Goal: Manage account settings

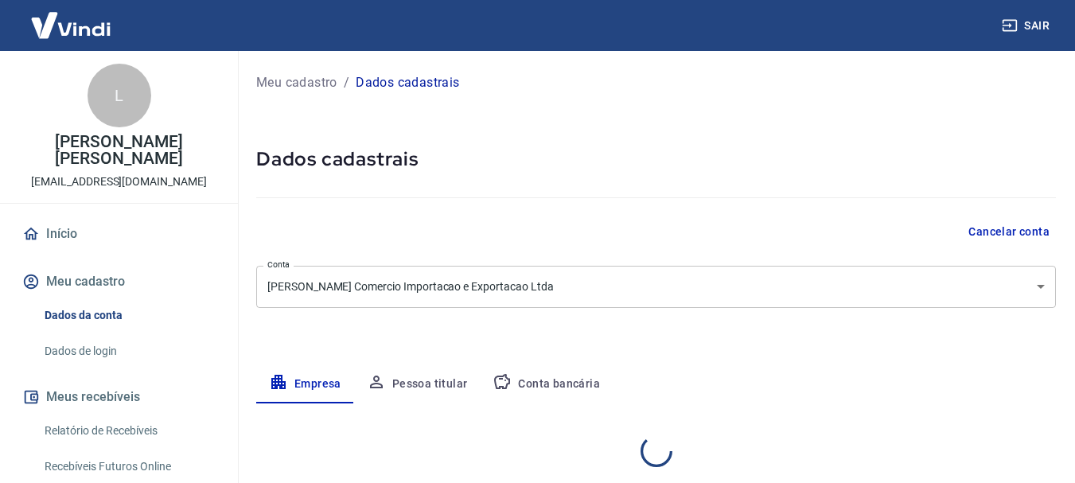
select select "SP"
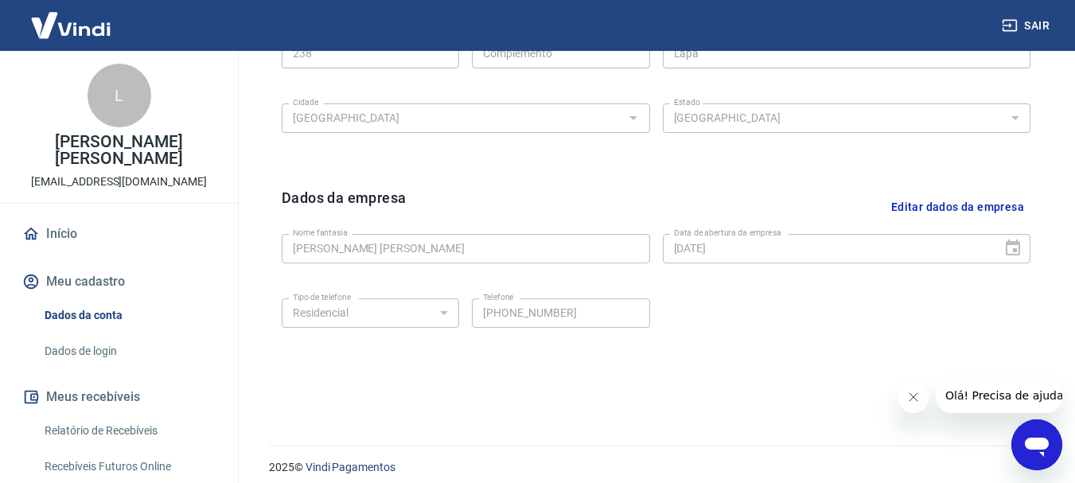
scroll to position [654, 0]
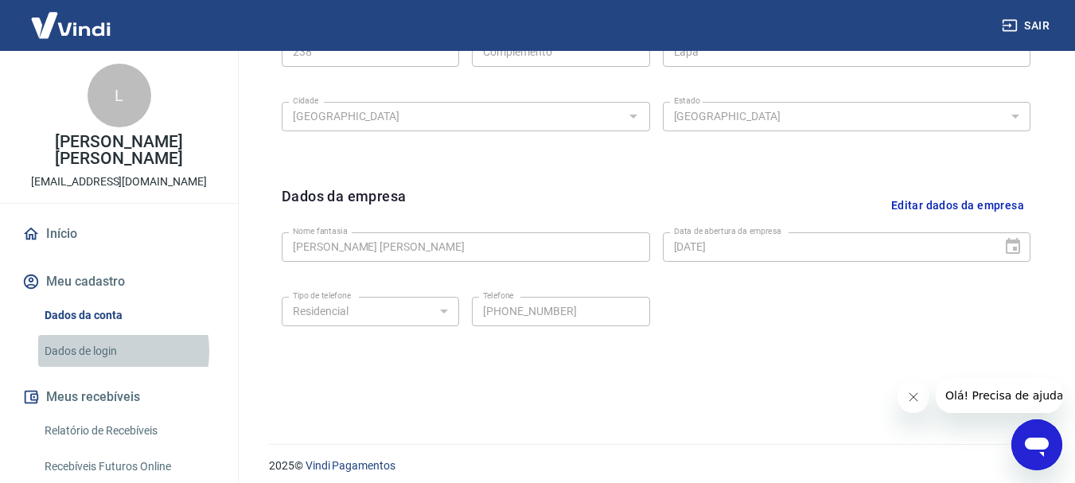
click at [92, 335] on link "Dados de login" at bounding box center [128, 351] width 181 height 33
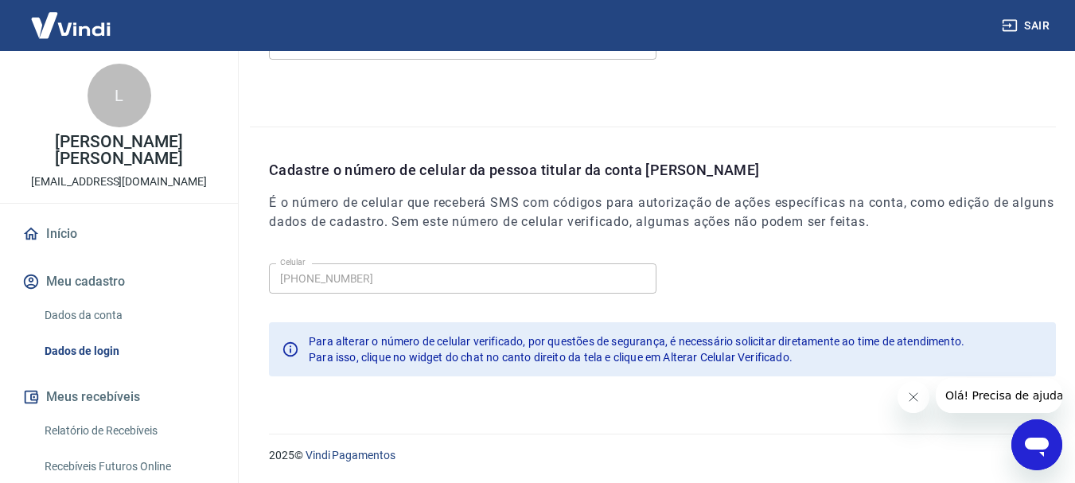
scroll to position [526, 0]
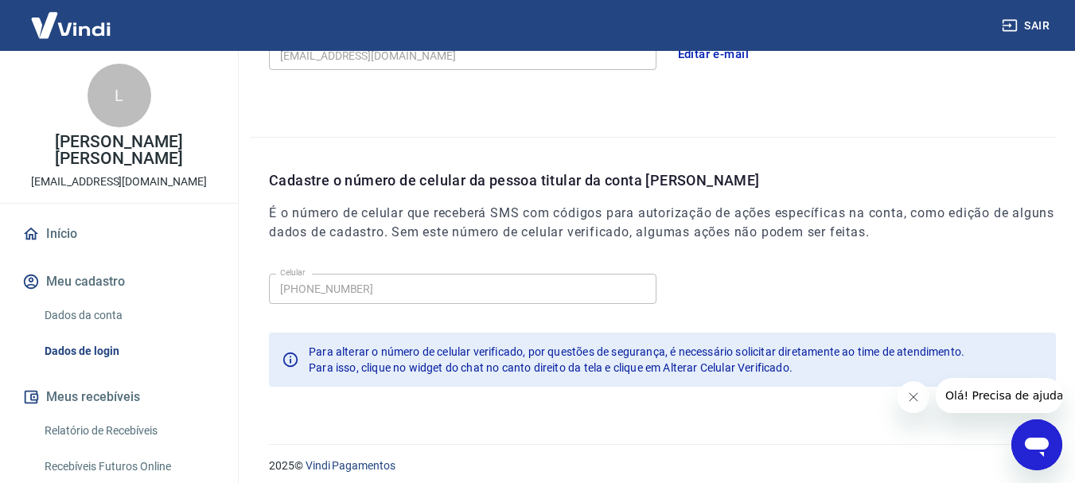
click at [1027, 446] on icon "Abrir janela de mensagens" at bounding box center [1037, 447] width 24 height 19
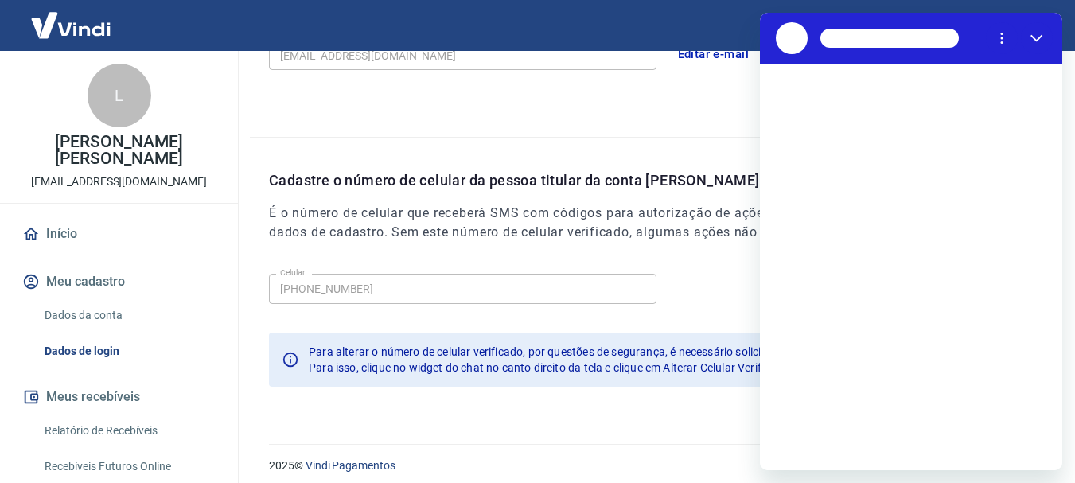
scroll to position [0, 0]
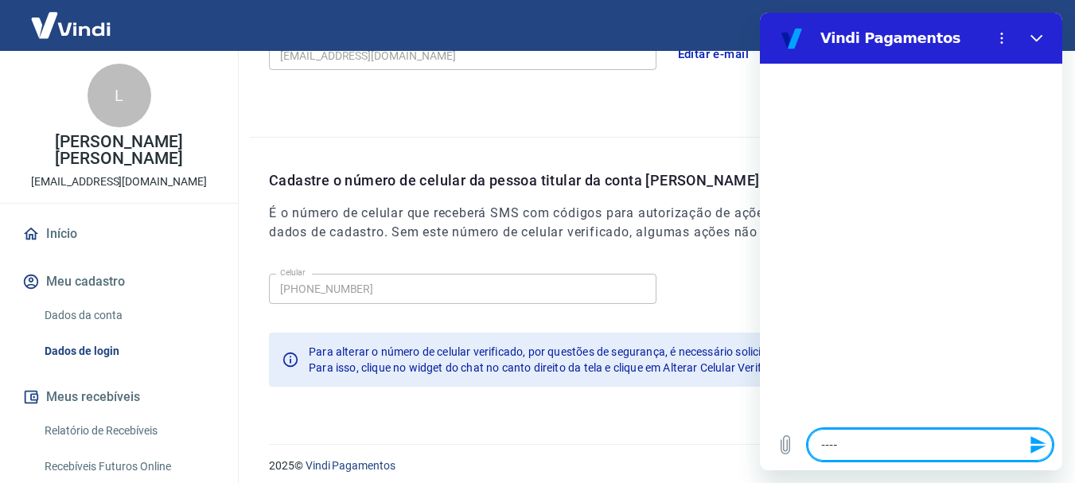
type textarea "-----"
type textarea "x"
type textarea "------"
type textarea "x"
type textarea "-------"
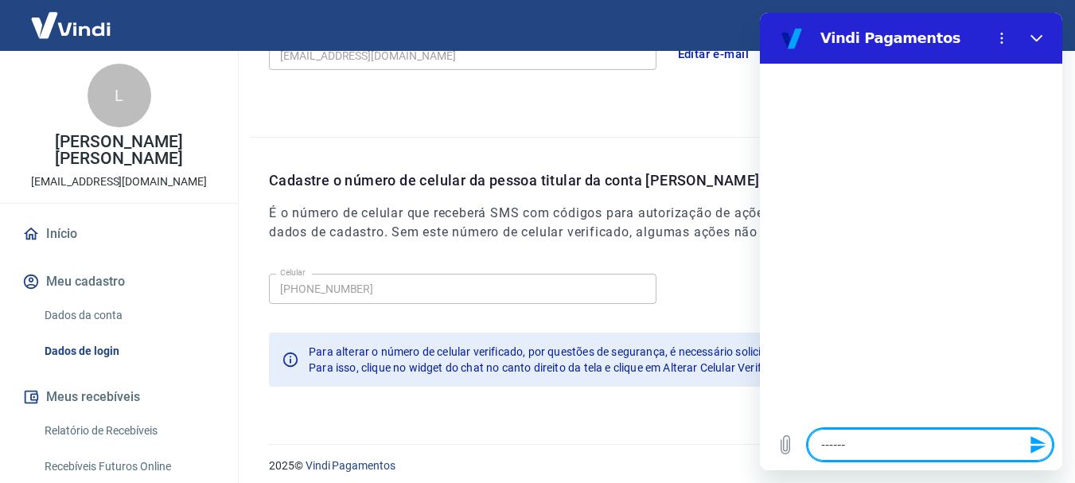
type textarea "x"
type textarea "--------"
type textarea "x"
type textarea "---------"
type textarea "x"
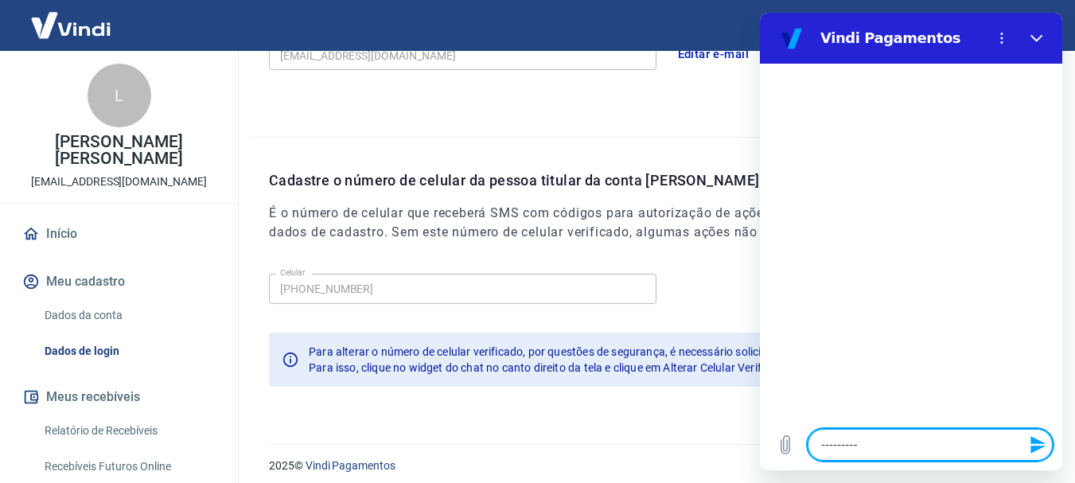
type textarea "----------"
type textarea "x"
type textarea "-----------"
type textarea "x"
type textarea "------------"
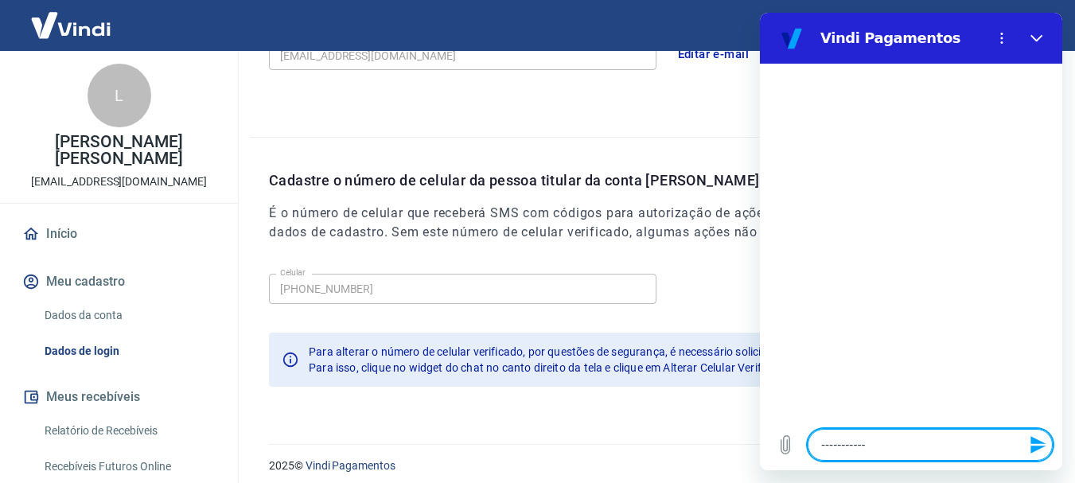
type textarea "x"
type textarea "-------------"
type textarea "x"
type textarea "--------------"
type textarea "x"
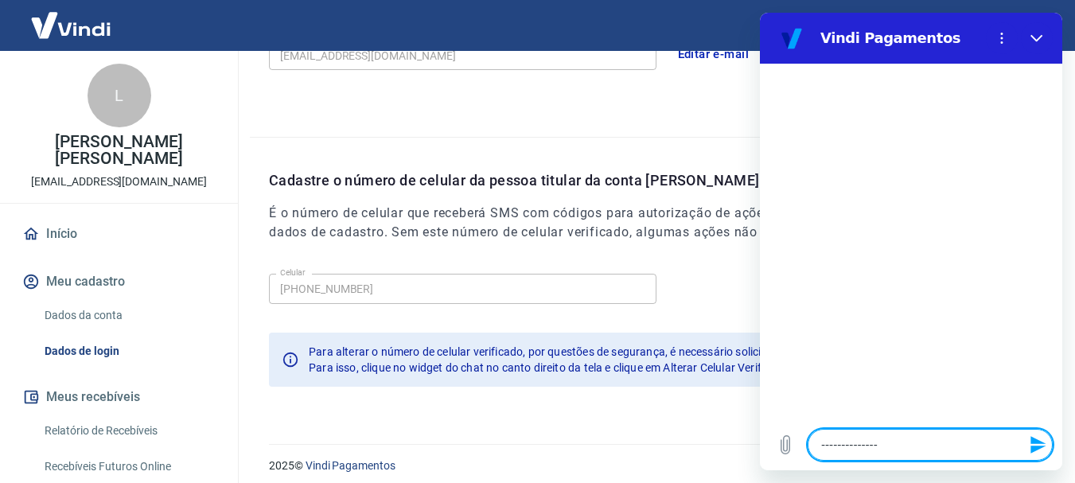
type textarea "---------------"
type textarea "x"
type textarea "----------------"
type textarea "x"
type textarea "-----------------"
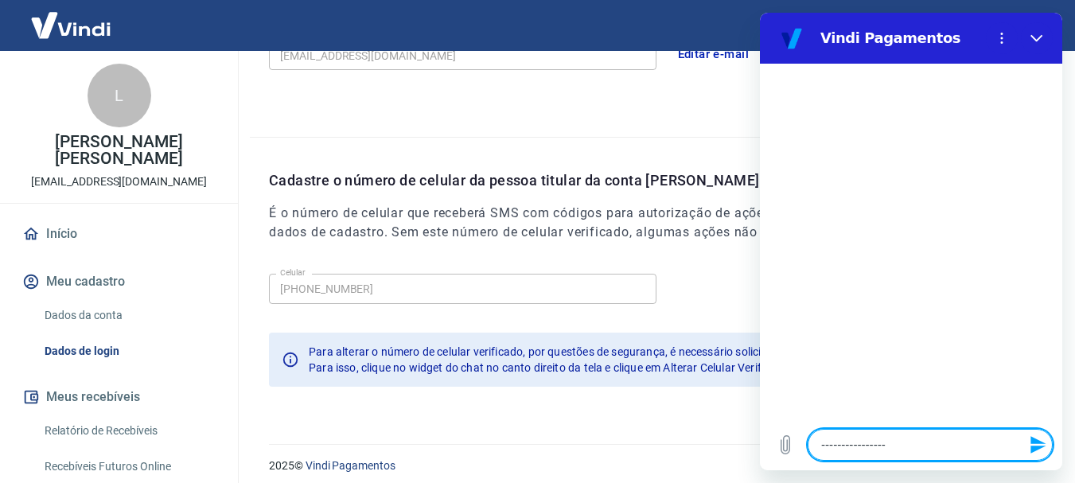
type textarea "x"
type textarea "------------------"
type textarea "x"
type textarea "-------------------"
type textarea "x"
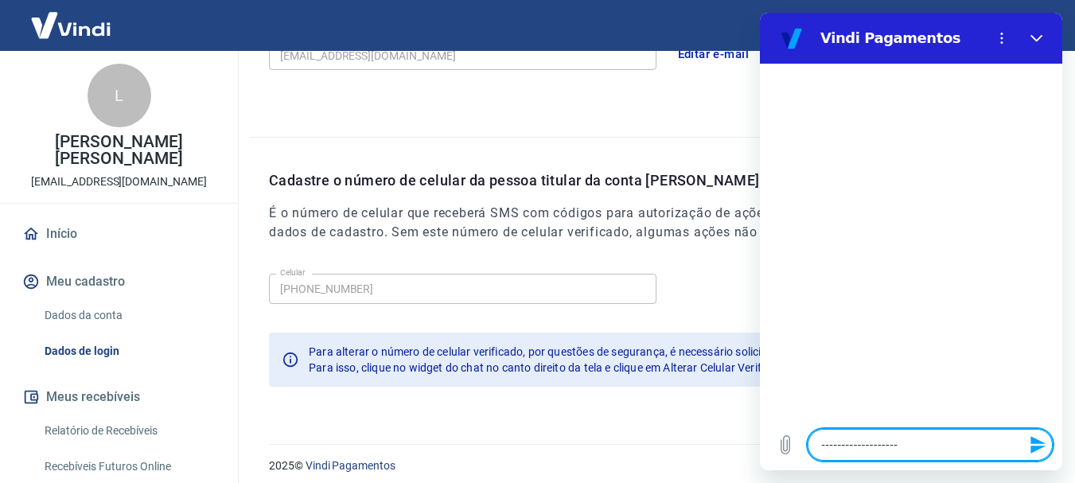
type textarea "--------------------"
type textarea "x"
type textarea "---------------------"
type textarea "x"
type textarea "----------------------"
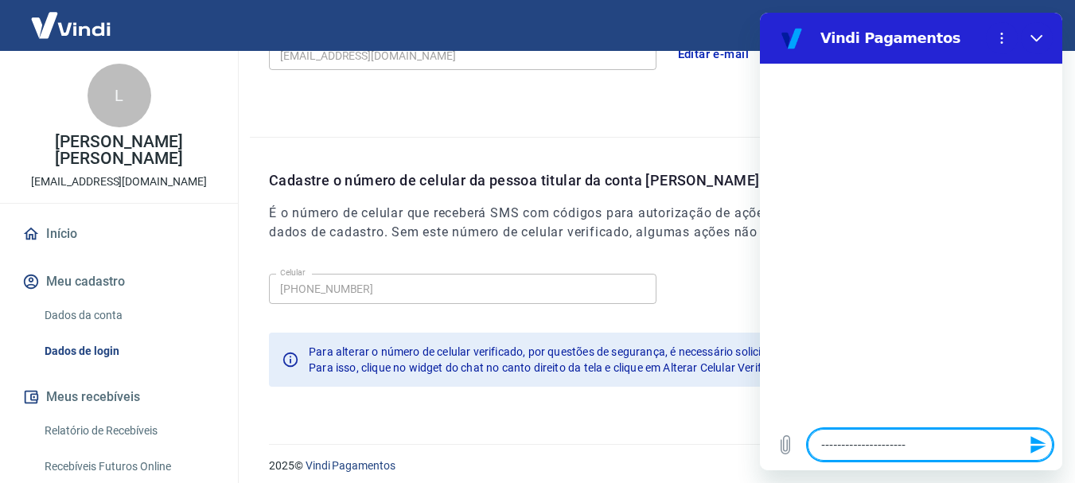
type textarea "x"
type textarea "-----------------------"
type textarea "x"
type textarea "------------------------"
type textarea "x"
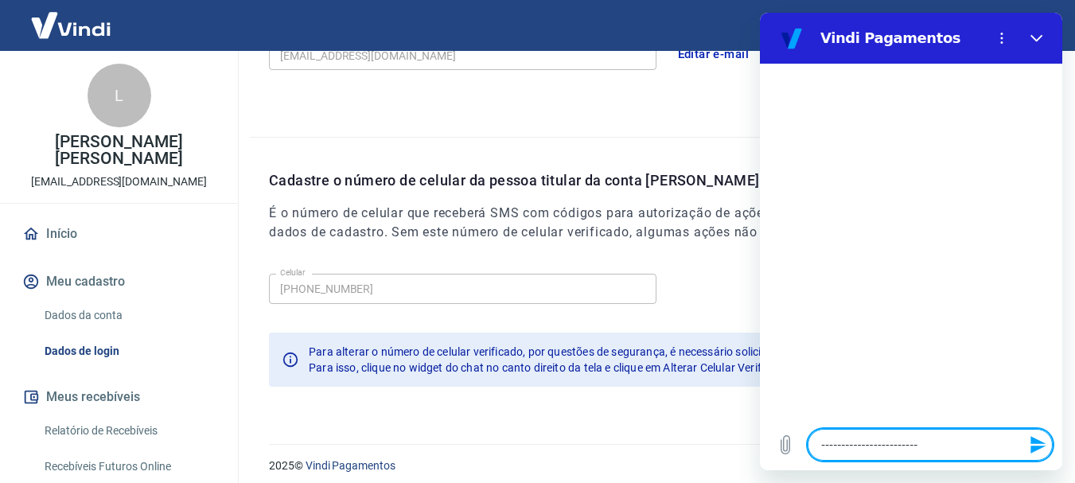
type textarea "-------------------------"
type textarea "x"
type textarea "--------------------------"
type textarea "x"
type textarea "---------------------------"
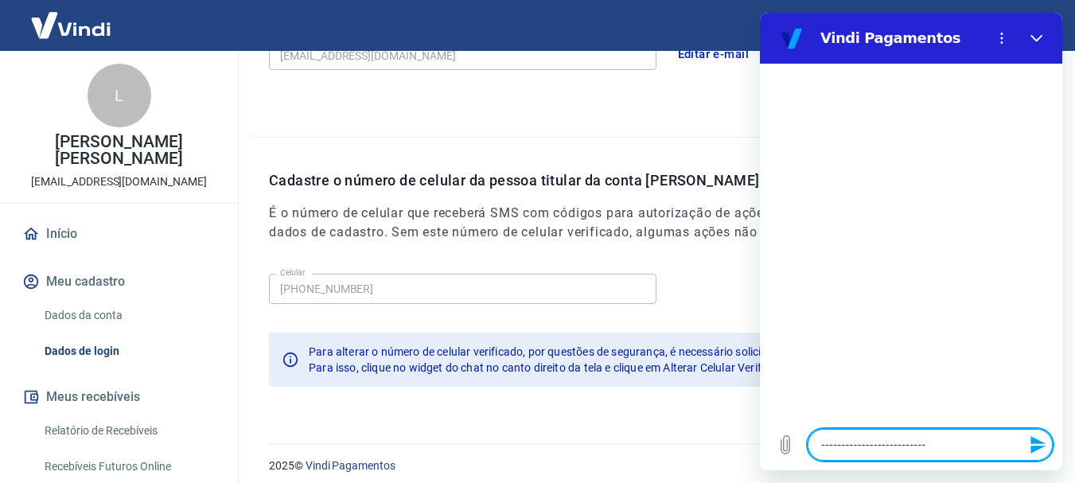
type textarea "x"
type textarea "----------------------------"
type textarea "x"
type textarea "-----------------------------"
type textarea "x"
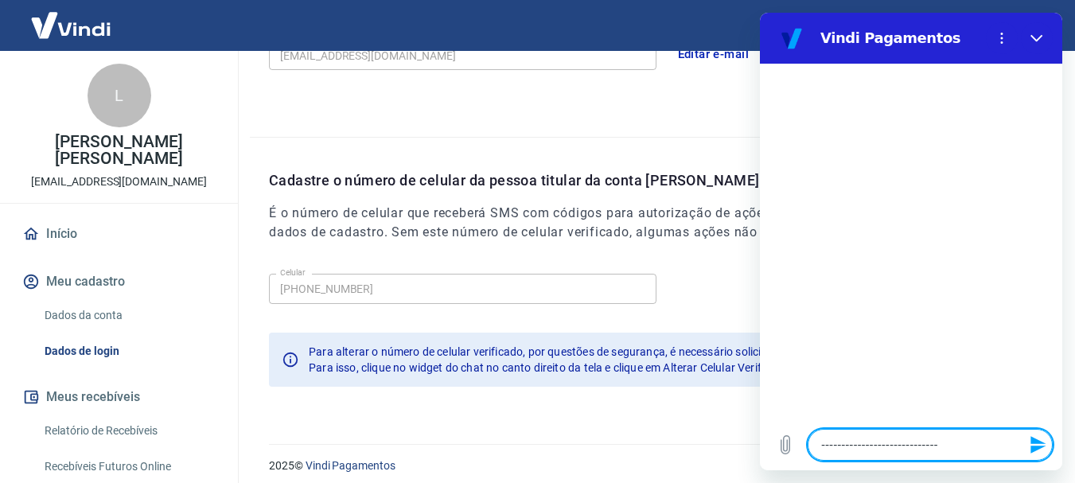
type textarea "------------------------------"
type textarea "x"
type textarea "-------------------------------"
type textarea "x"
type textarea "--------------------------------"
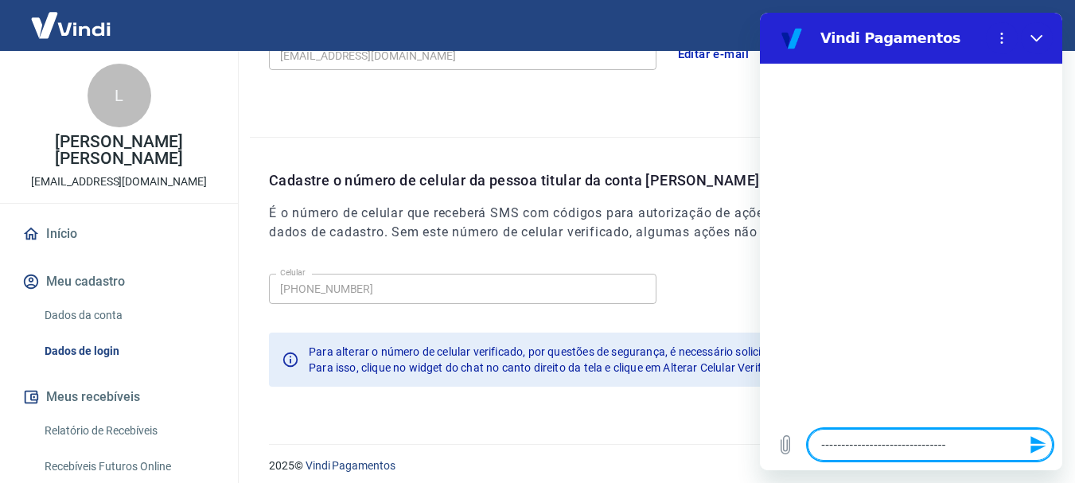
type textarea "x"
type textarea "---------------------------------"
type textarea "x"
type textarea "----------------------------------"
type textarea "x"
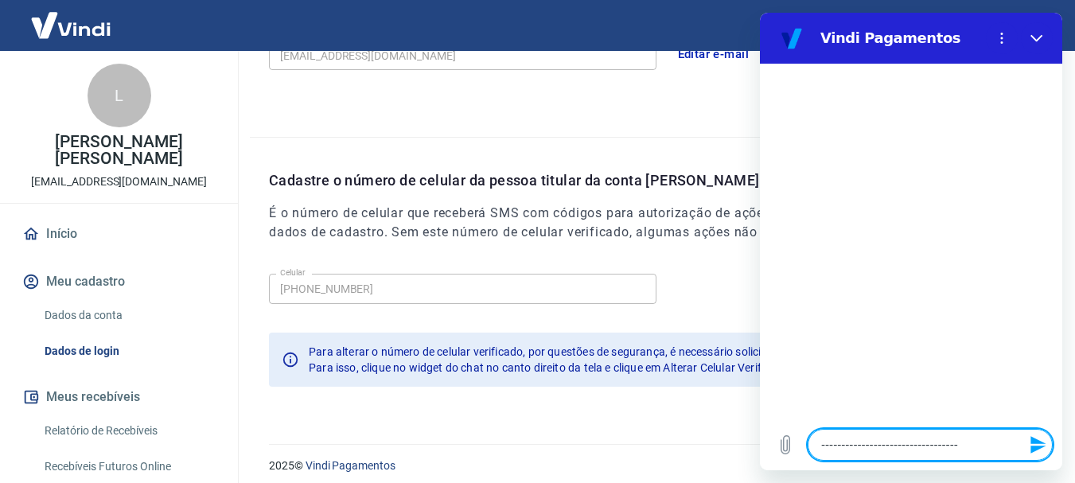
type textarea "-----------------------------------"
type textarea "x"
type textarea "------------------------------------"
type textarea "x"
type textarea "-------------------------------------"
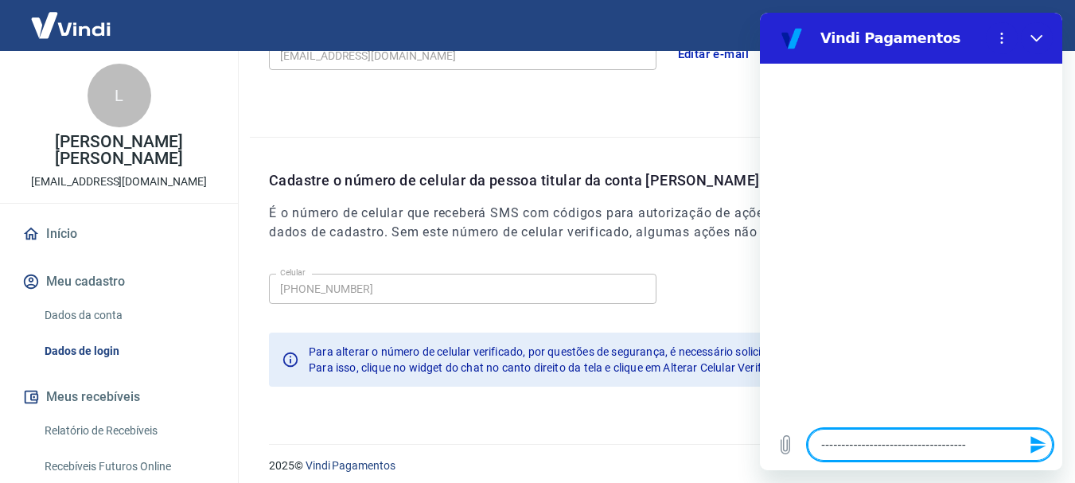
type textarea "x"
type textarea "--------------------------------------"
type textarea "x"
type textarea "---------------------------------------"
type textarea "x"
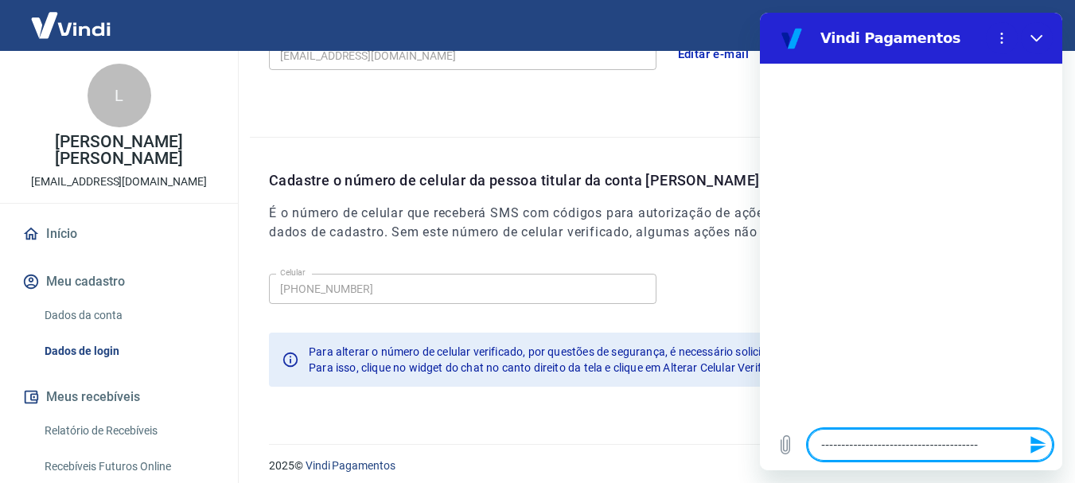
type textarea "----------------------------------------"
type textarea "x"
type textarea "-----------------------------------------"
type textarea "x"
type textarea "------------------------------------------"
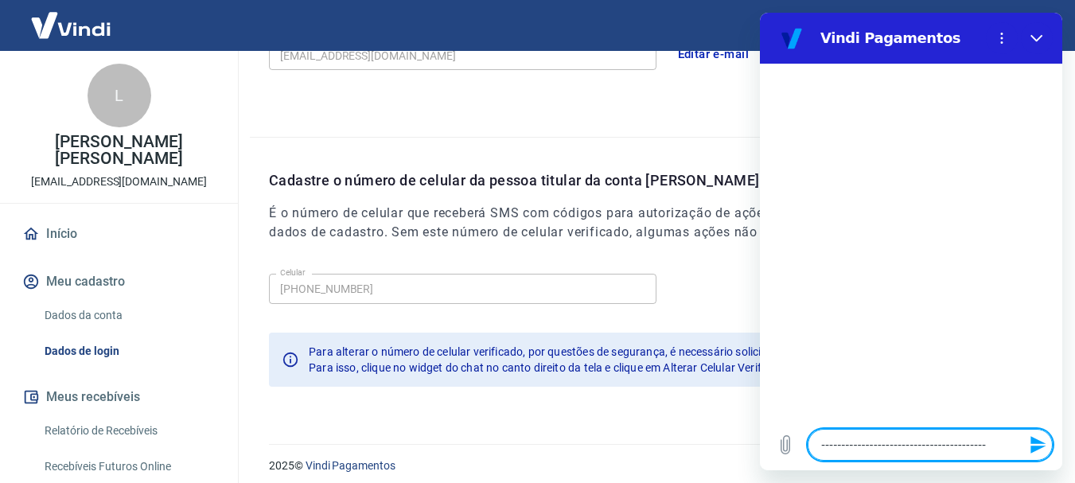
type textarea "x"
type textarea "-------------------------------------------"
type textarea "x"
type textarea "--------------------------------------------"
type textarea "x"
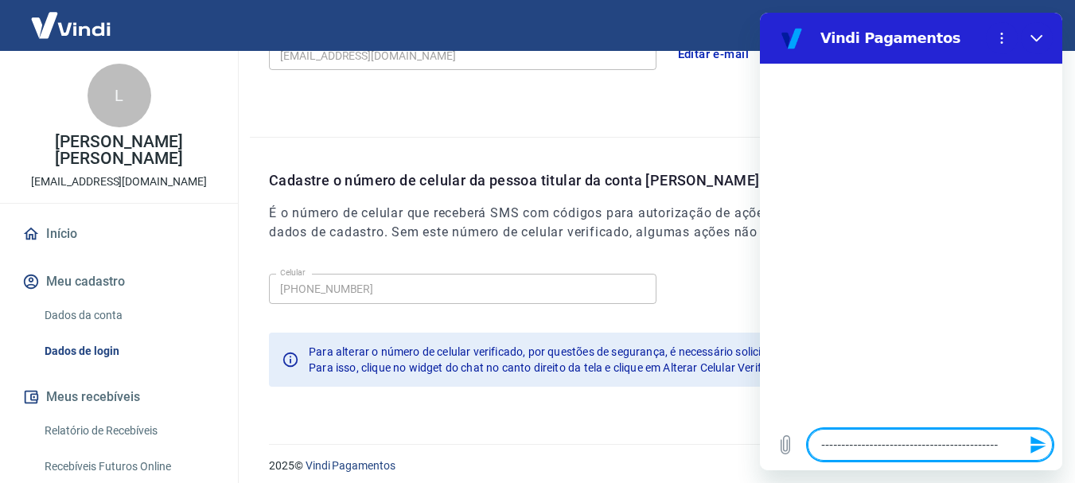
type textarea "---------------------------------------------"
type textarea "x"
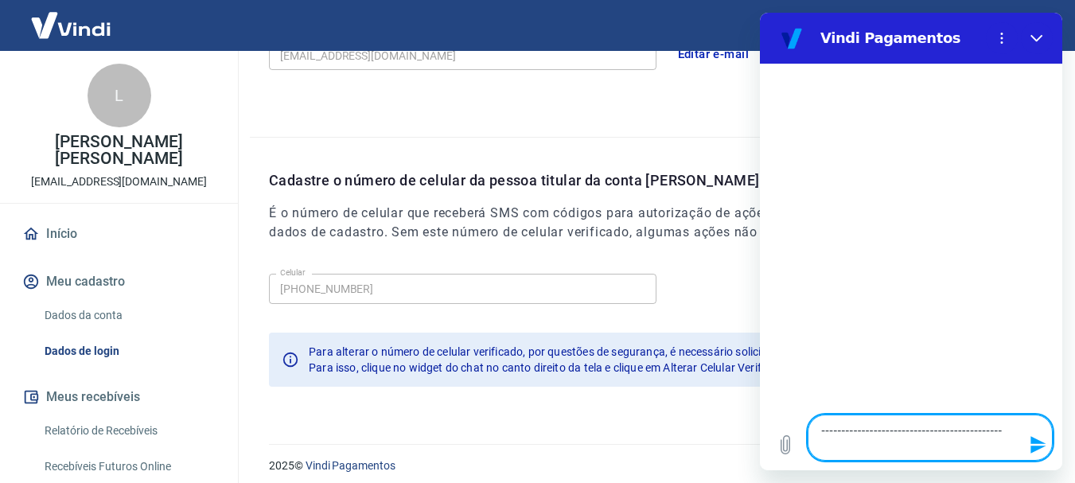
type textarea "----------------------------------------------"
type textarea "x"
type textarea "-----------------------------------------------"
type textarea "x"
type textarea "------------------------------------------------"
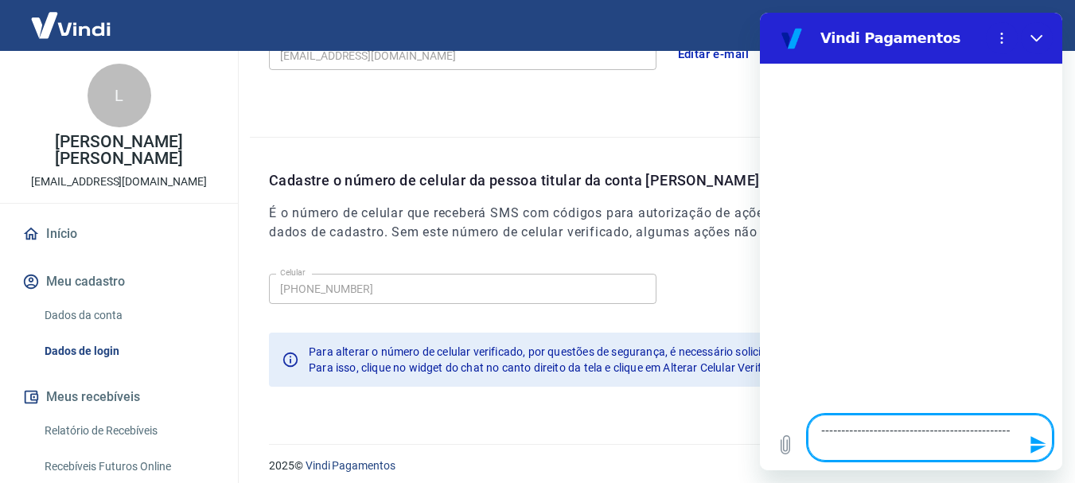
type textarea "x"
type textarea "-------------------------------------------------"
type textarea "x"
type textarea "--------------------------------------------------"
type textarea "x"
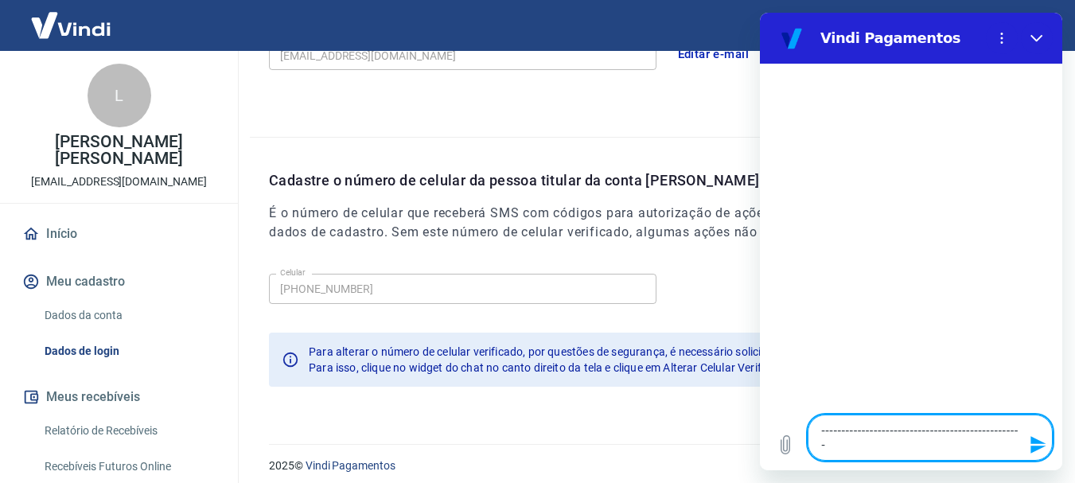
type textarea "---------------------------------------------------"
type textarea "x"
type textarea "----------------------------------------------------"
type textarea "x"
type textarea "-----------------------------------------------------"
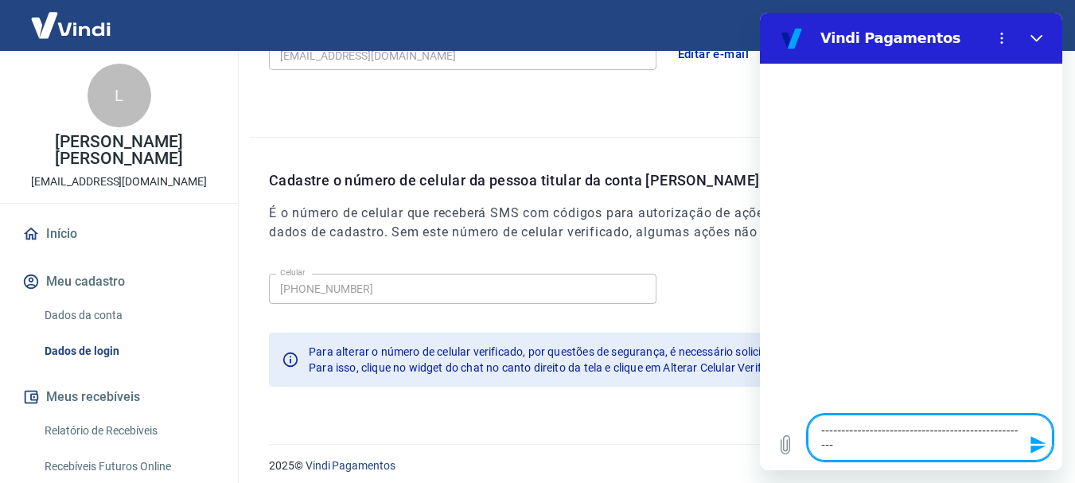
type textarea "x"
type textarea "------------------------------------------------------"
type textarea "x"
type textarea "-------------------------------------------------------"
type textarea "x"
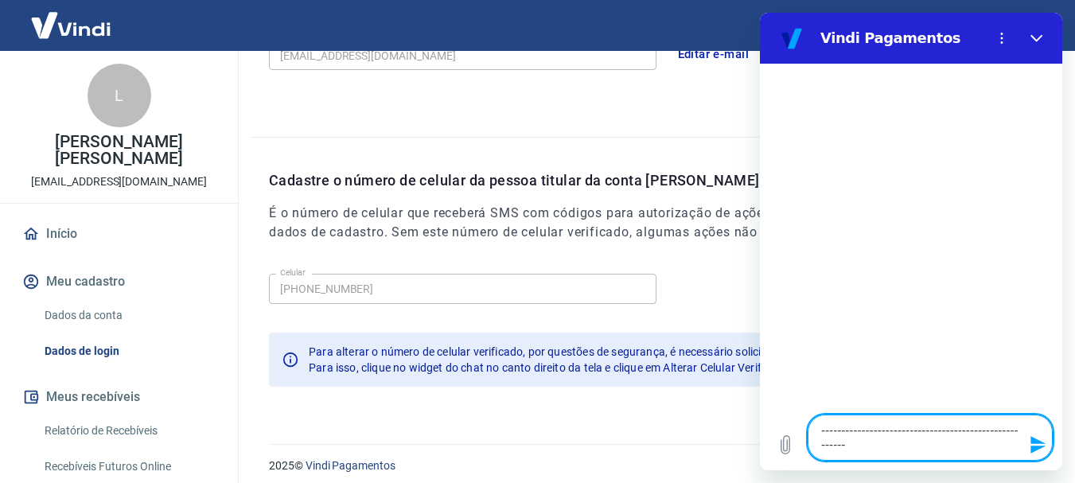
type textarea "--------------------------------------------------------"
type textarea "x"
type textarea "---------------------------------------------------------"
type textarea "x"
type textarea "----------------------------------------------------------"
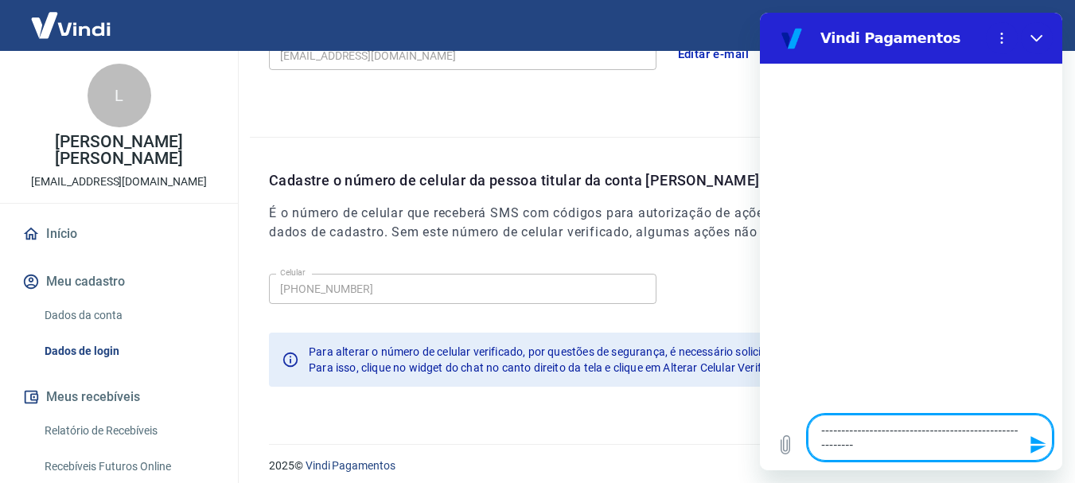
type textarea "x"
type textarea "-----------------------------------------------------------"
type textarea "x"
type textarea "------------------------------------------------------------"
type textarea "x"
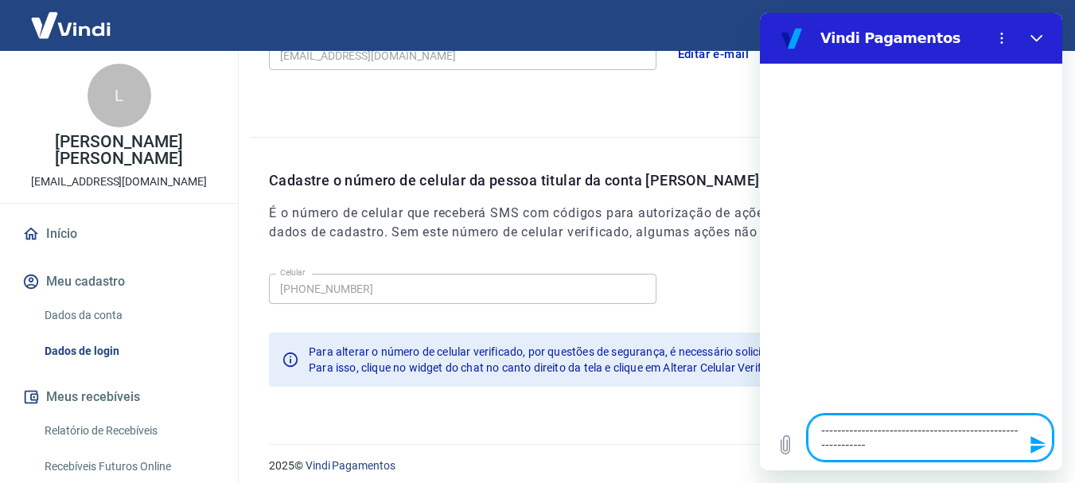
type textarea "-------------------------------------------------------------"
type textarea "x"
type textarea "--------------------------------------------------------------"
type textarea "x"
type textarea "---------------------------------------------------------------"
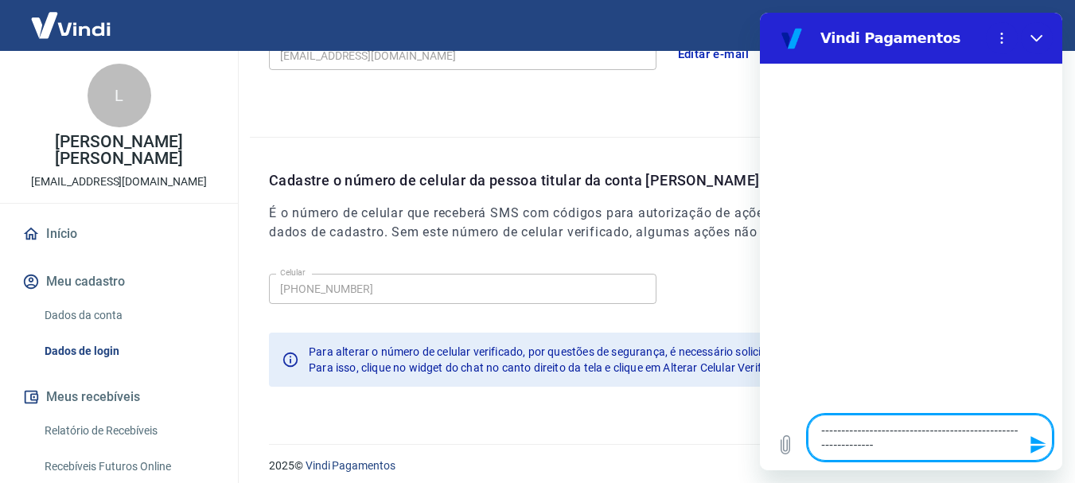
type textarea "x"
type textarea "----------------------------------------------------------------"
type textarea "x"
type textarea "-----------------------------------------------------------------"
type textarea "x"
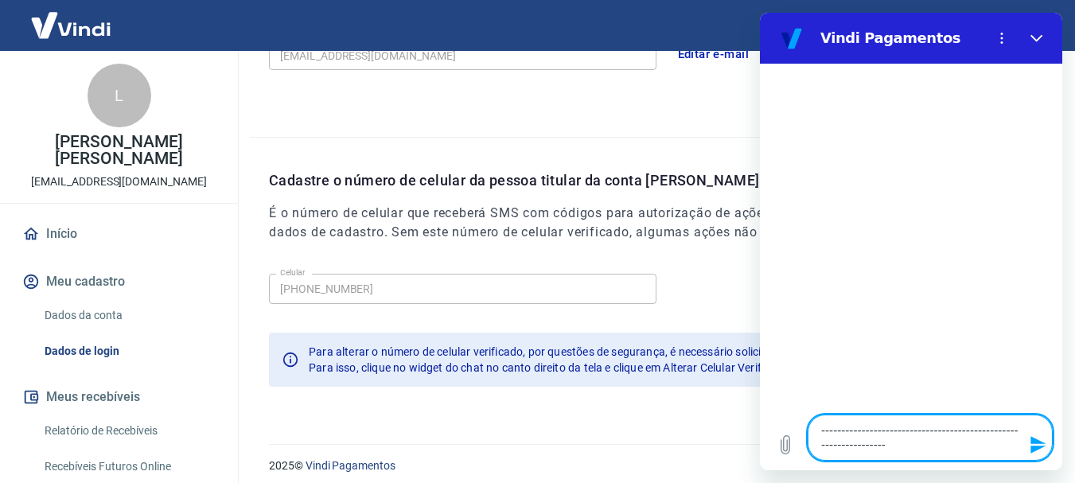
type textarea "------------------------------------------------------------------"
type textarea "x"
type textarea "------------------------------------------------------------------u"
type textarea "x"
type textarea "------------------------------------------------------------------"
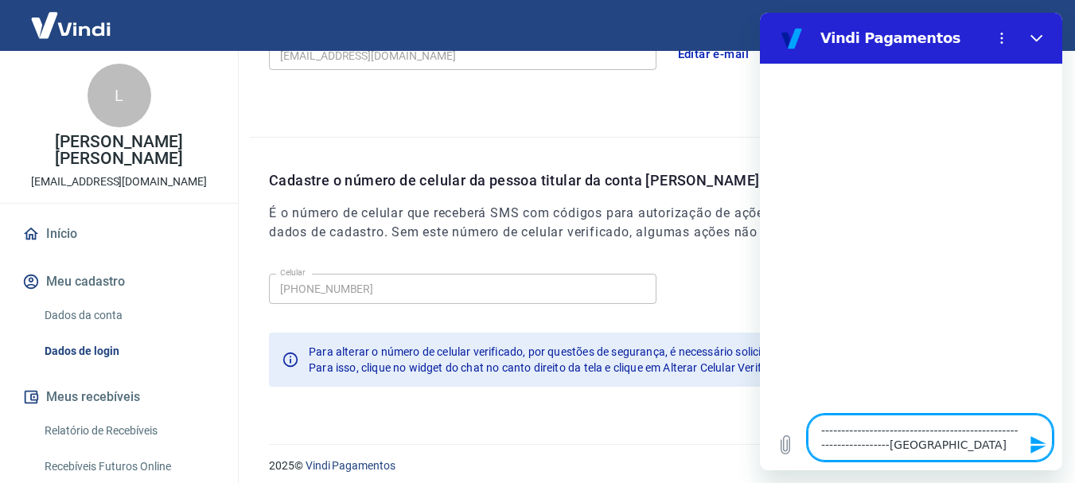
type textarea "x"
type textarea "-----------------------------------------------------------------"
type textarea "x"
type textarea "----------------------------------------------------------------"
type textarea "x"
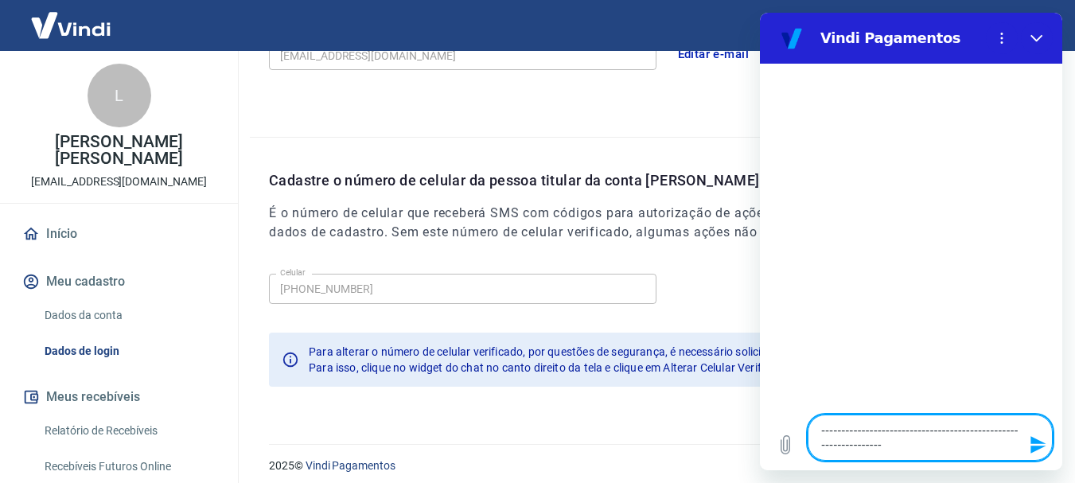
type textarea "---------------------------------------------------------------"
type textarea "x"
type textarea "--------------------------------------------------------------"
type textarea "x"
type textarea "-------------------------------------------------------------"
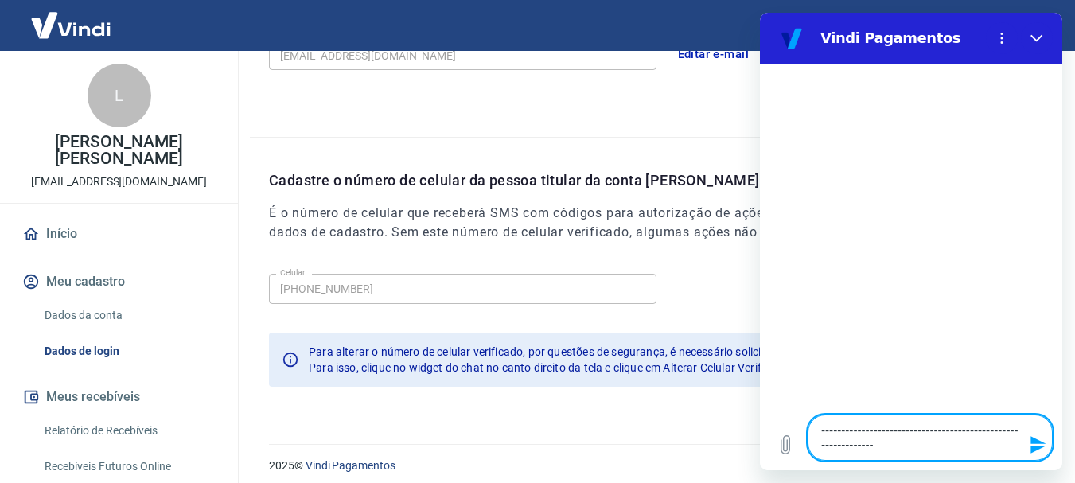
type textarea "x"
type textarea "------------------------------------------------------------"
type textarea "x"
type textarea "-----------------------------------------------------------"
type textarea "x"
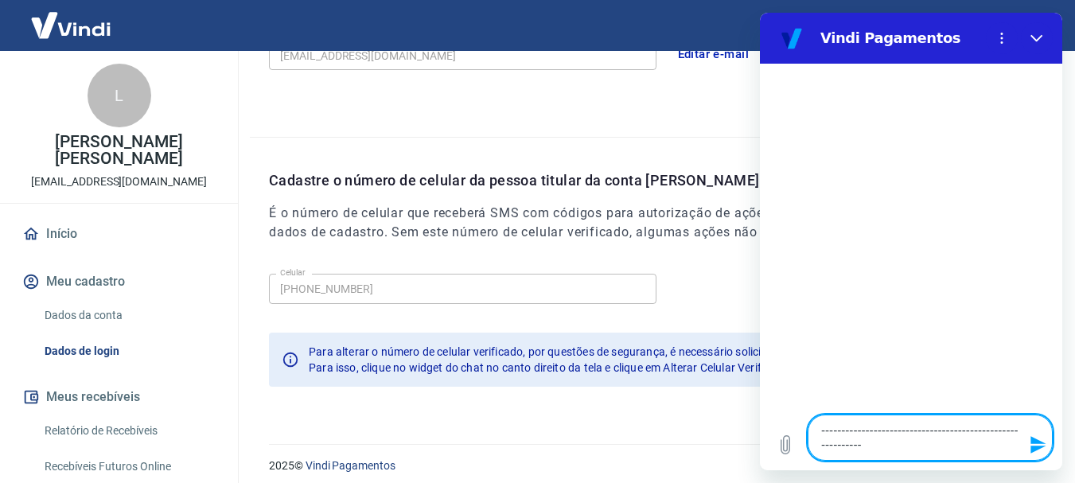
type textarea "----------------------------------------------------------"
type textarea "x"
type textarea "---------------------------------------------------------"
type textarea "x"
type textarea "--------------------------------------------------------"
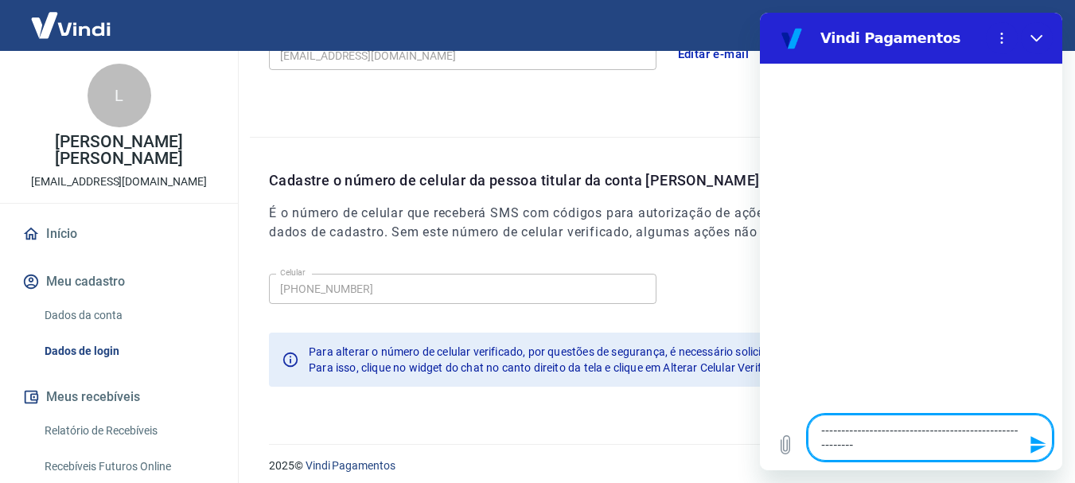
type textarea "x"
type textarea "-------------------------------------------------------"
type textarea "x"
type textarea "------------------------------------------------------"
type textarea "x"
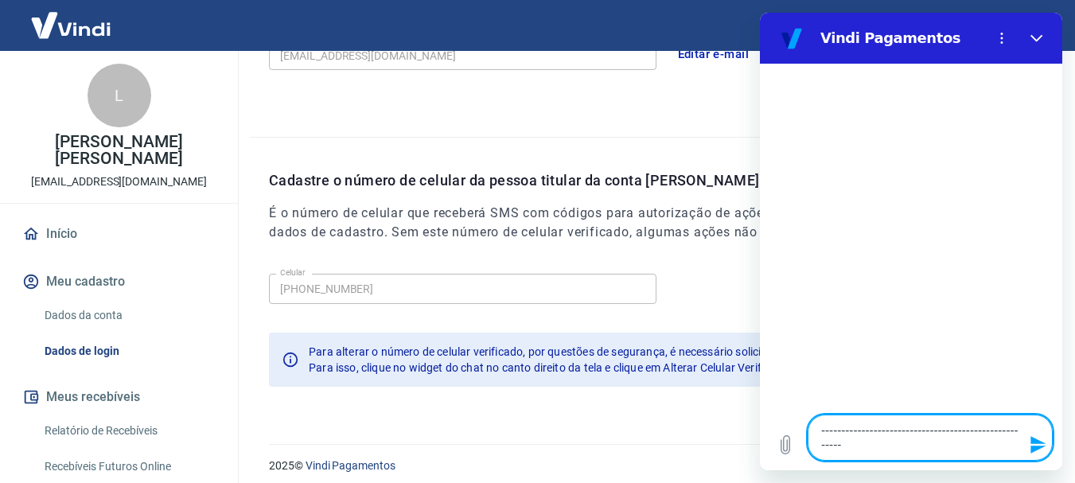
type textarea "-----------------------------------------------------"
type textarea "x"
type textarea "----------------------------------------------------"
type textarea "x"
type textarea "---------------------------------------------------"
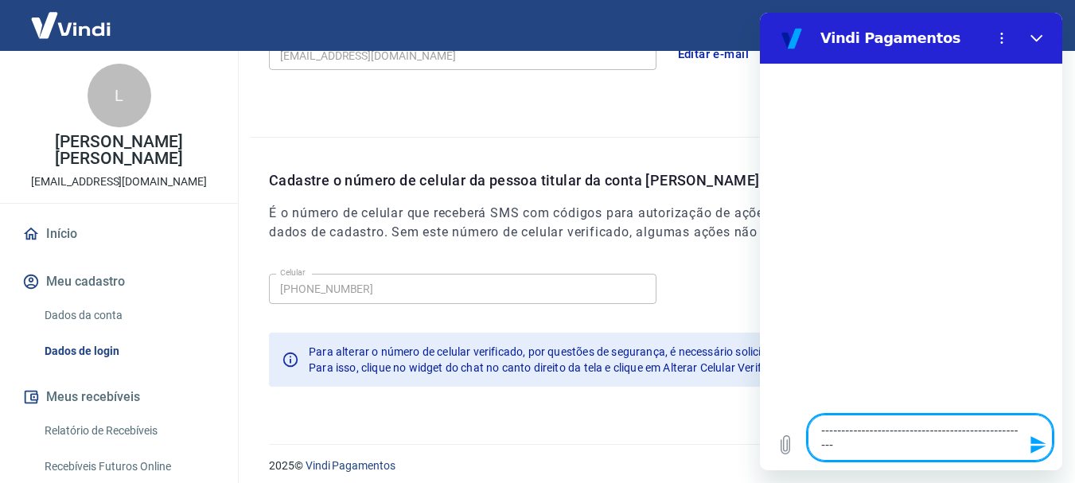
type textarea "x"
type textarea "--------------------------------------------------"
type textarea "x"
type textarea "-------------------------------------------------"
type textarea "x"
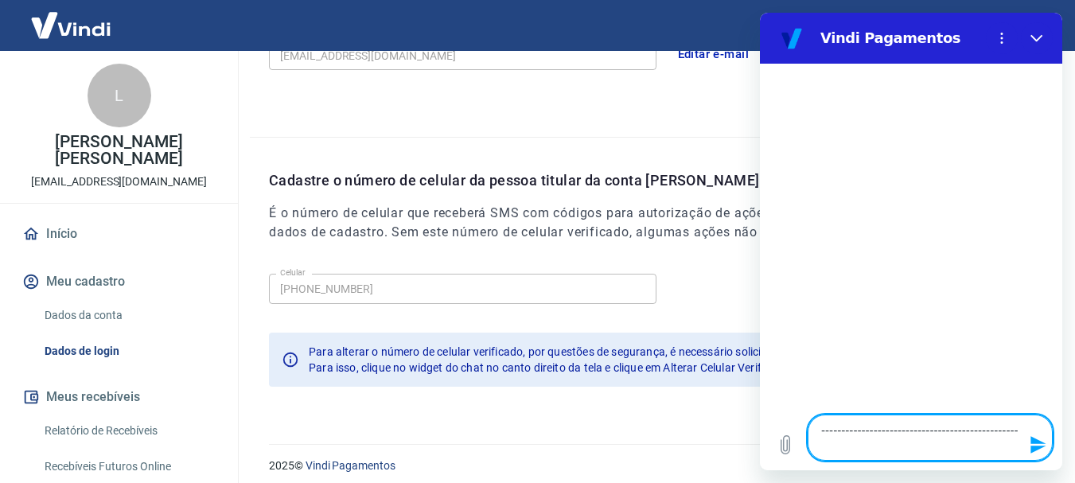
type textarea "------------------------------------------------"
type textarea "x"
type textarea "-----------------------------------------------"
type textarea "x"
type textarea "----------------------------------------------"
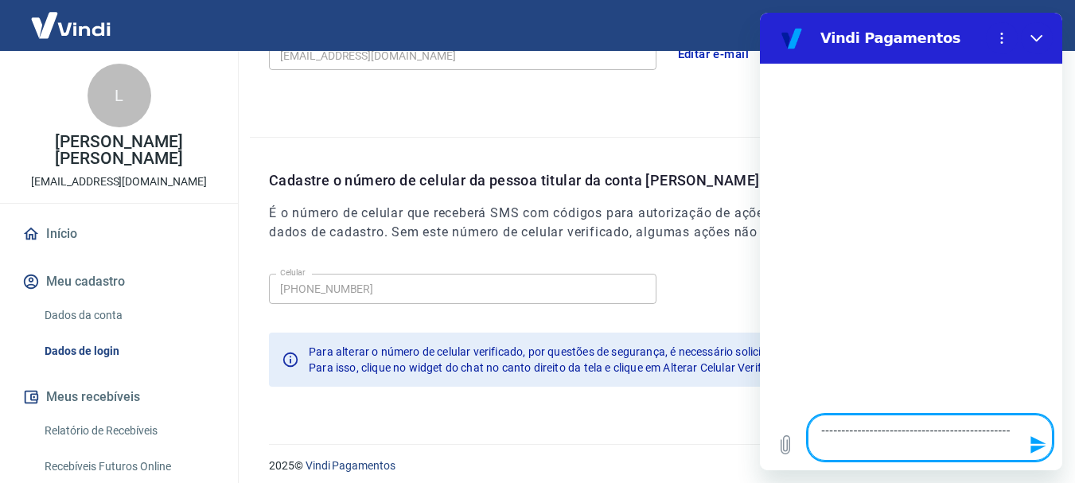
type textarea "x"
type textarea "---------------------------------------------"
type textarea "x"
type textarea "--------------------------------------------"
type textarea "x"
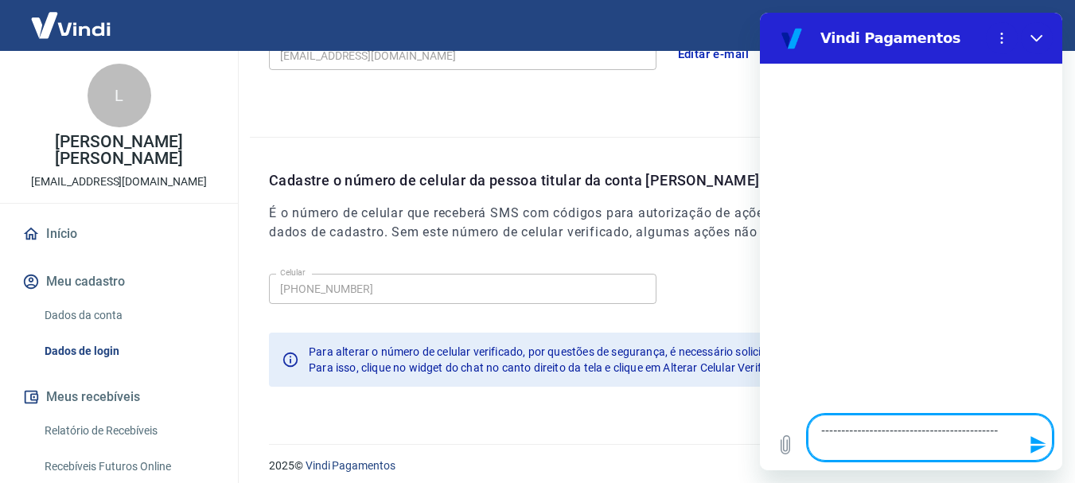
type textarea "-------------------------------------------"
type textarea "x"
type textarea "------------------------------------------"
type textarea "x"
type textarea "-----------------------------------------"
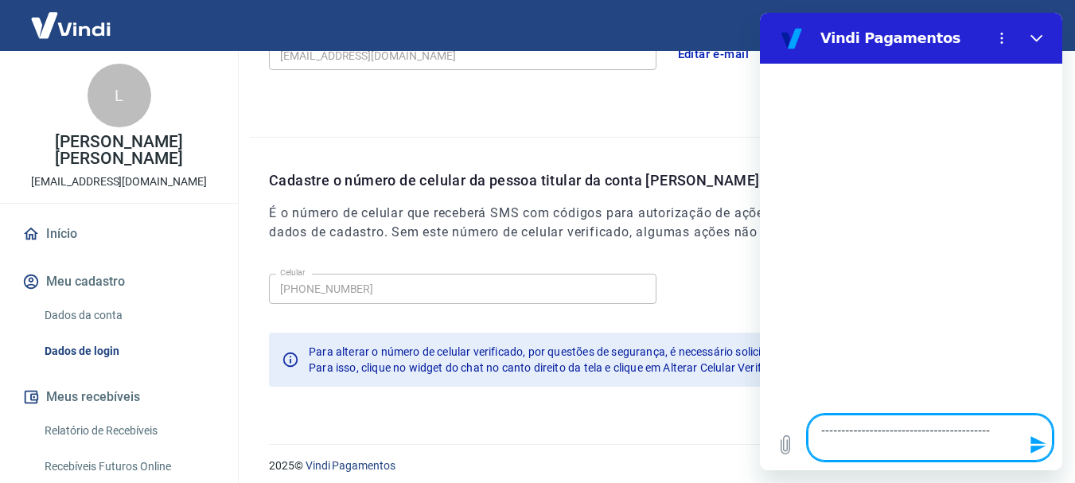
type textarea "x"
type textarea "----------------------------------------"
type textarea "x"
type textarea "---------------------------------------"
type textarea "x"
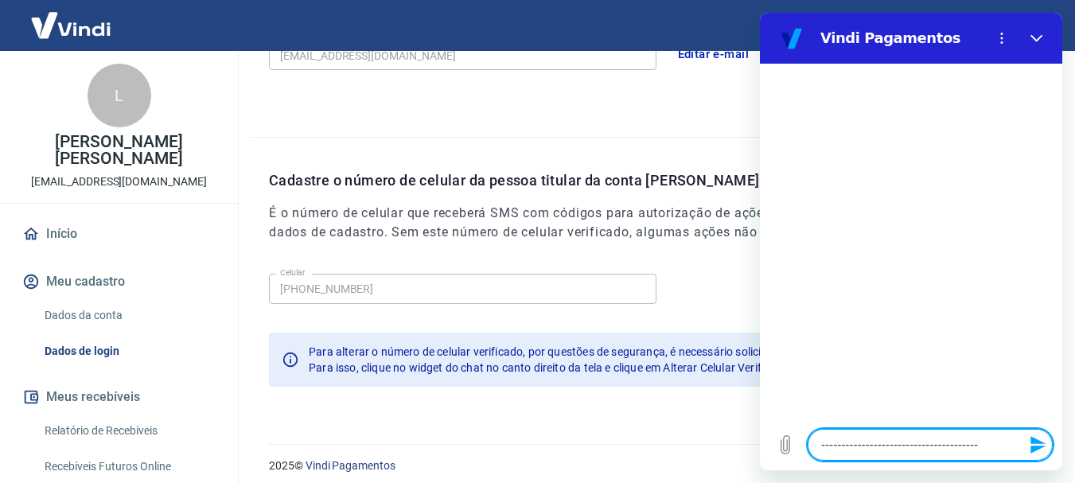
type textarea "--------------------------------------"
type textarea "x"
type textarea "-------------------------------------"
type textarea "x"
type textarea "------------------------------------"
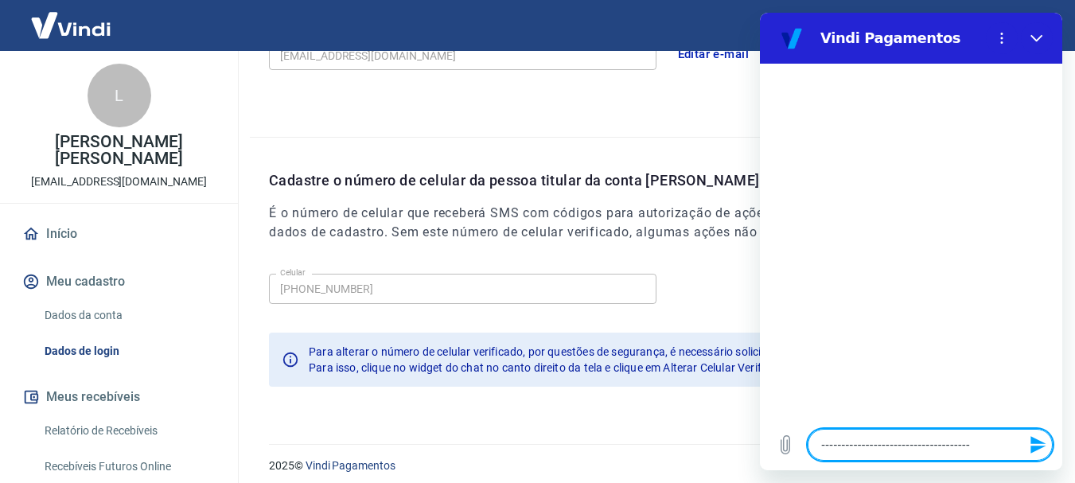
type textarea "x"
type textarea "-----------------------------------"
type textarea "x"
type textarea "----------------------------------"
type textarea "x"
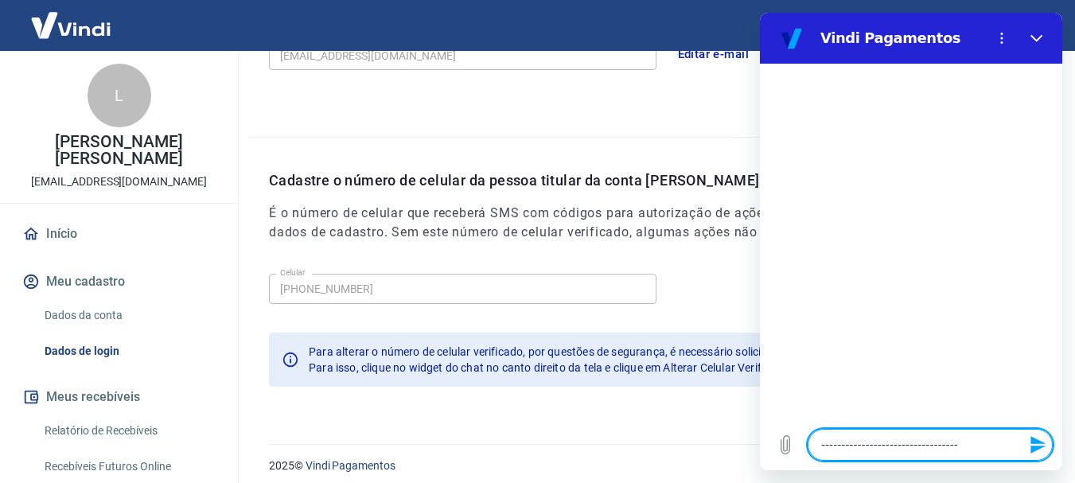
type textarea "---------------------------------"
type textarea "x"
type textarea "--------------------------------"
type textarea "x"
type textarea "-------------------------------"
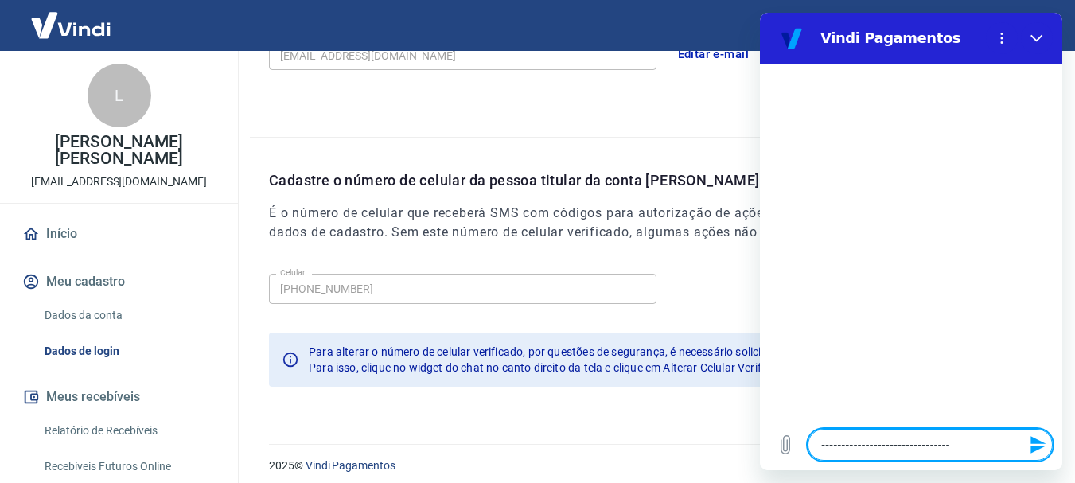
type textarea "x"
